Goal: Task Accomplishment & Management: Use online tool/utility

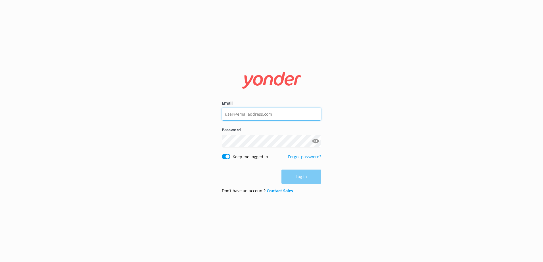
type input "[EMAIL_ADDRESS][DOMAIN_NAME]"
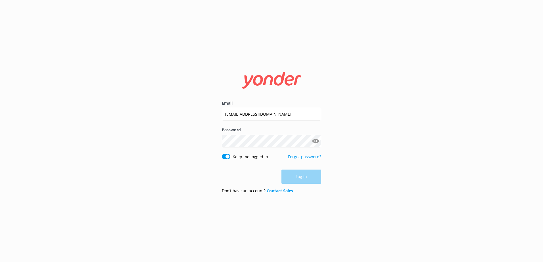
click at [297, 177] on div "Log in" at bounding box center [271, 177] width 99 height 14
click at [297, 177] on button "Log in" at bounding box center [301, 177] width 40 height 14
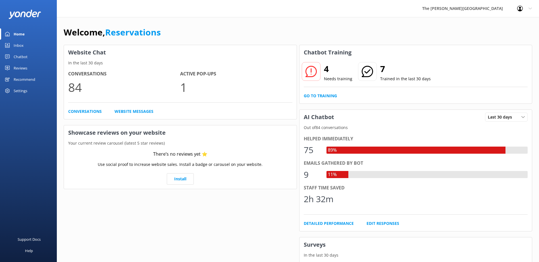
click at [37, 39] on link "Home" at bounding box center [28, 33] width 57 height 11
click at [34, 44] on link "Inbox" at bounding box center [28, 45] width 57 height 11
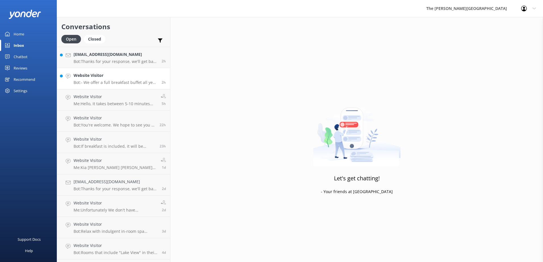
click at [128, 72] on link "Website Visitor Bot: - We offer a full breakfast buffet all year round, except …" at bounding box center [113, 78] width 113 height 21
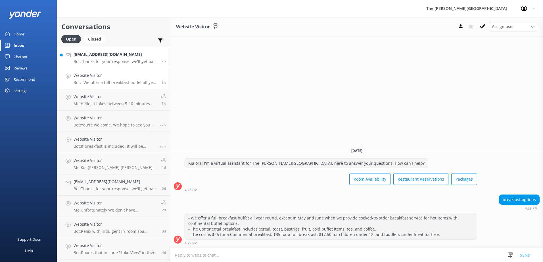
click at [118, 61] on p "Bot: Thanks for your response, we'll get back to you as soon as we can during o…" at bounding box center [116, 61] width 84 height 5
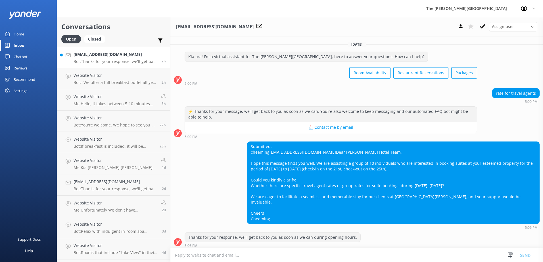
scroll to position [19, 0]
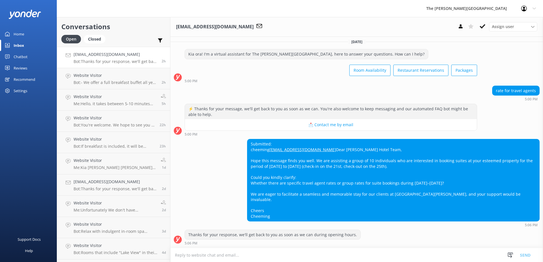
drag, startPoint x: 290, startPoint y: 169, endPoint x: 290, endPoint y: 177, distance: 7.7
click at [290, 170] on div "Submitted: cheeming [EMAIL_ADDRESS][DOMAIN_NAME] Dear [PERSON_NAME] Hotel Team,…" at bounding box center [393, 180] width 292 height 82
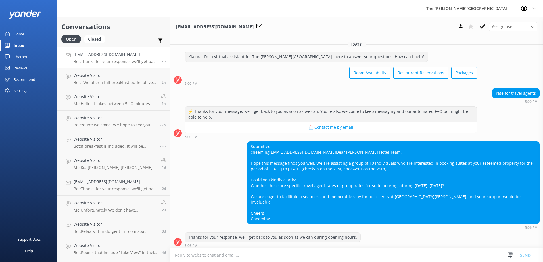
scroll to position [19, 0]
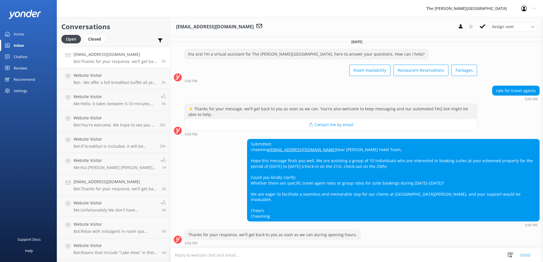
drag, startPoint x: 315, startPoint y: 140, endPoint x: 248, endPoint y: 138, distance: 67.3
click at [248, 139] on div "Submitted: cheeming [EMAIL_ADDRESS][DOMAIN_NAME] Dear [PERSON_NAME] Hotel Team,…" at bounding box center [393, 180] width 292 height 82
copy link "[EMAIL_ADDRESS][DOMAIN_NAME]"
click at [331, 162] on div "Submitted: cheeming [EMAIL_ADDRESS][DOMAIN_NAME] Dear [PERSON_NAME] Hotel Team,…" at bounding box center [393, 180] width 292 height 82
click at [352, 158] on div "Submitted: cheeming [EMAIL_ADDRESS][DOMAIN_NAME] Dear [PERSON_NAME] Hotel Team,…" at bounding box center [393, 180] width 292 height 82
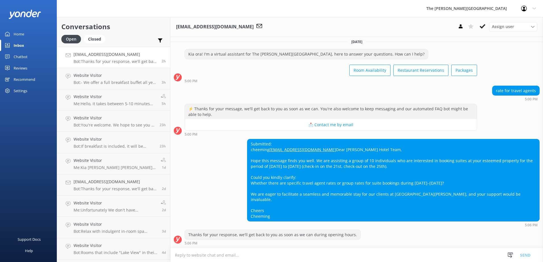
click at [336, 143] on div "Submitted: cheeming [EMAIL_ADDRESS][DOMAIN_NAME] Dear [PERSON_NAME] Hotel Team,…" at bounding box center [393, 180] width 292 height 82
